Goal: Task Accomplishment & Management: Manage account settings

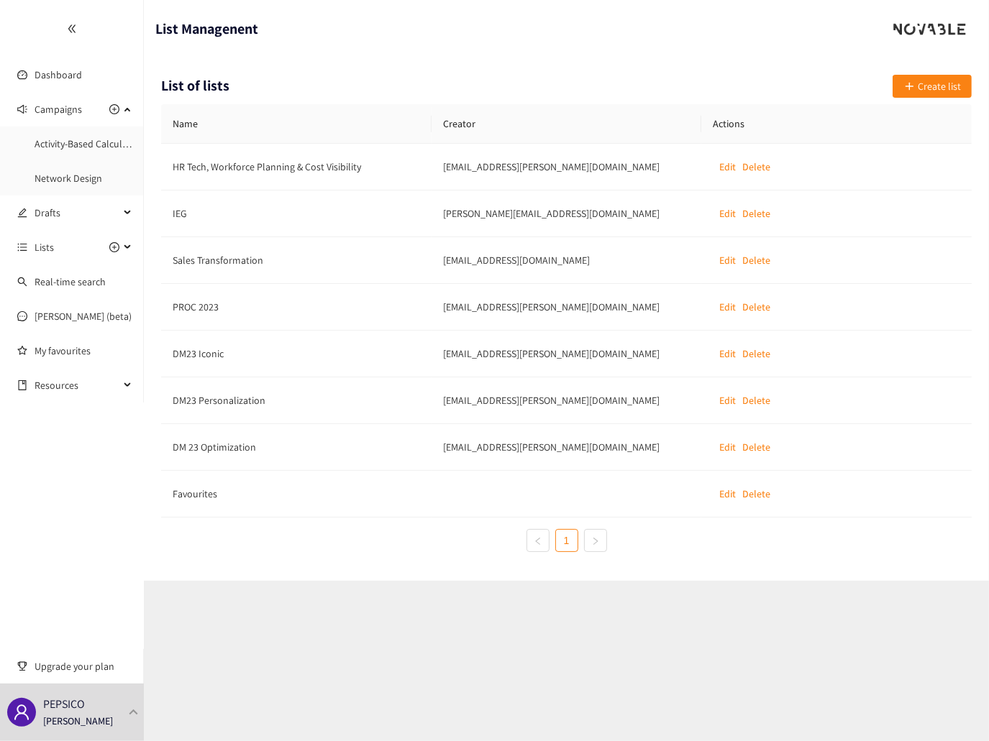
click at [520, 52] on header "List Managenent" at bounding box center [566, 29] width 845 height 58
click at [637, 69] on div "List of lists Create list Name Creator Actions HR Tech, Workforce Planning & Co…" at bounding box center [566, 319] width 845 height 523
click at [725, 85] on div "List of lists Create list" at bounding box center [566, 89] width 810 height 29
click at [621, 83] on div "List of lists Create list" at bounding box center [566, 89] width 810 height 29
click at [646, 40] on header "List Managenent" at bounding box center [566, 29] width 845 height 58
